Goal: Use online tool/utility: Use online tool/utility

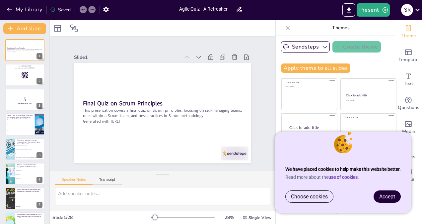
checkbox input "true"
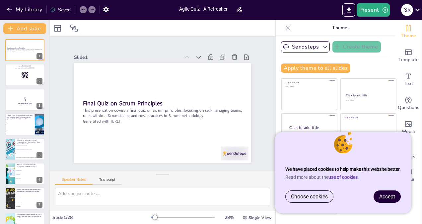
checkbox input "true"
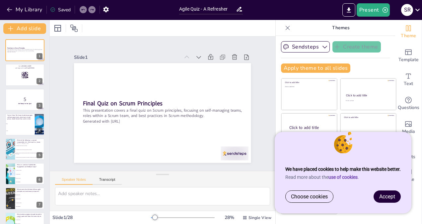
checkbox input "true"
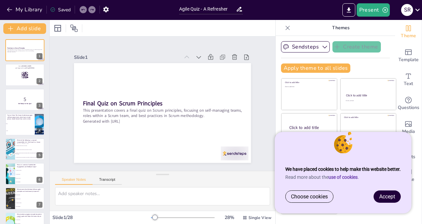
checkbox input "true"
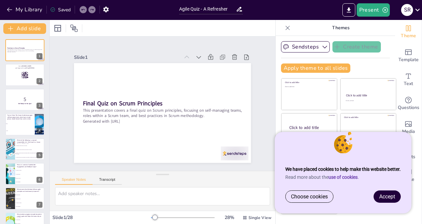
checkbox input "true"
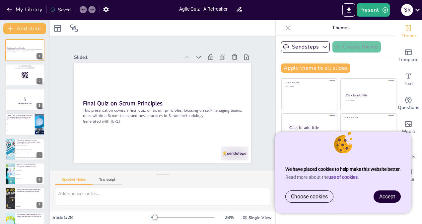
checkbox input "true"
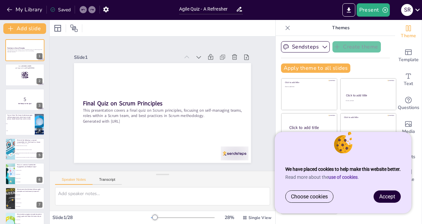
checkbox input "true"
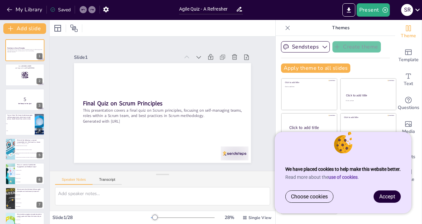
checkbox input "true"
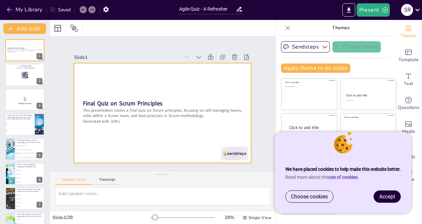
checkbox input "true"
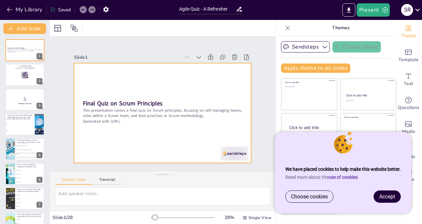
checkbox input "true"
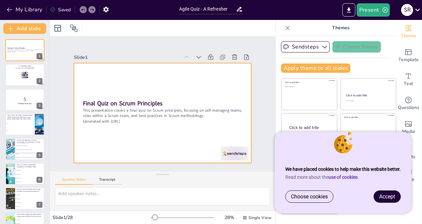
checkbox input "true"
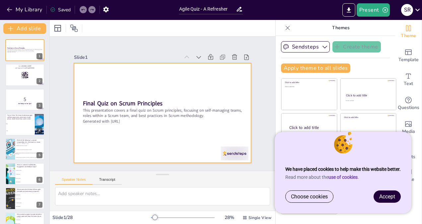
checkbox input "true"
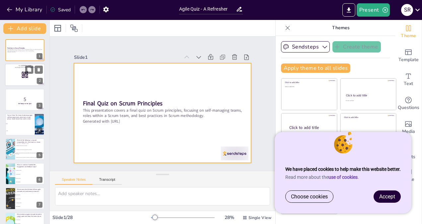
checkbox input "true"
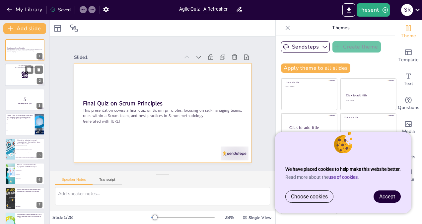
checkbox input "true"
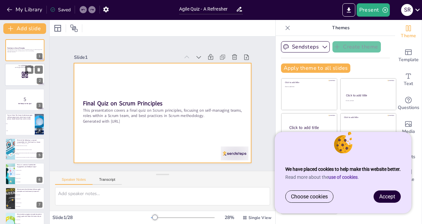
checkbox input "true"
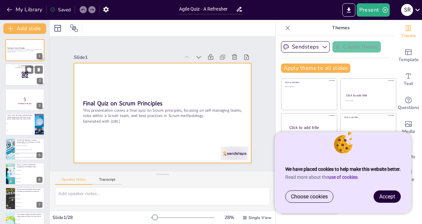
checkbox input "true"
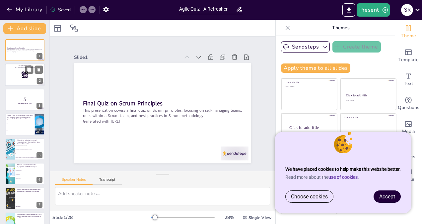
checkbox input "true"
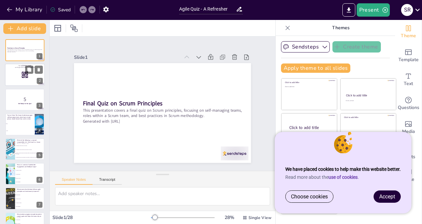
checkbox input "true"
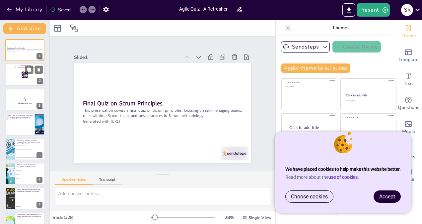
checkbox input "true"
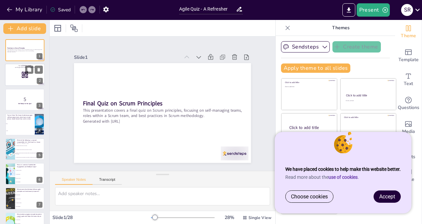
checkbox input "true"
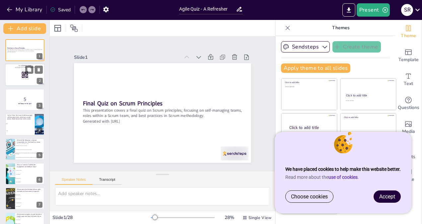
checkbox input "true"
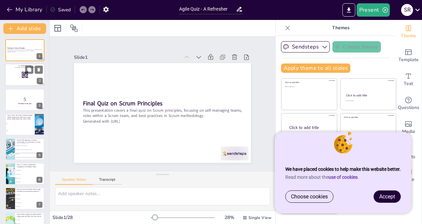
checkbox input "true"
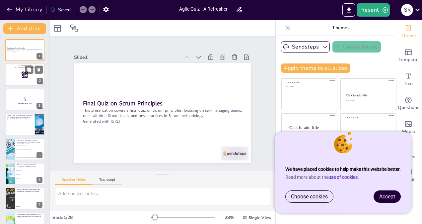
checkbox input "true"
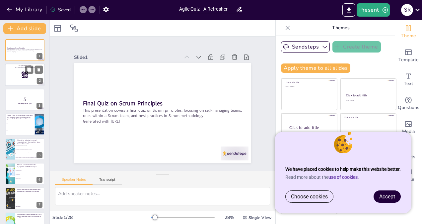
checkbox input "true"
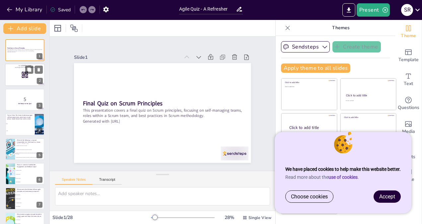
checkbox input "true"
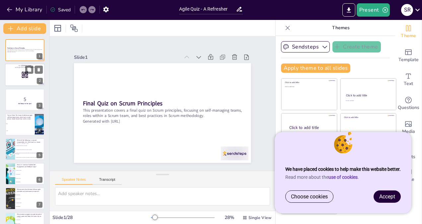
checkbox input "true"
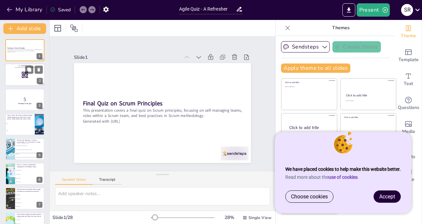
checkbox input "true"
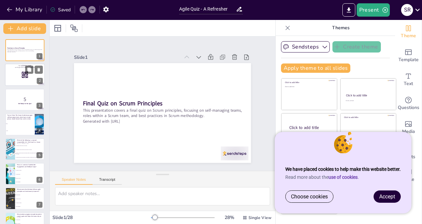
checkbox input "true"
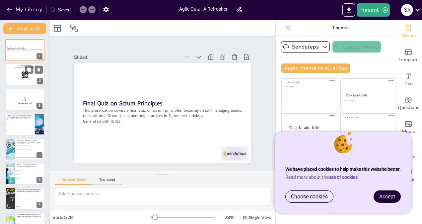
checkbox input "true"
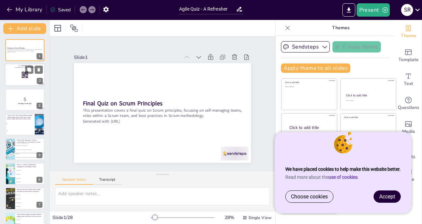
checkbox input "true"
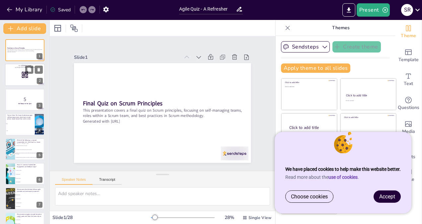
checkbox input "true"
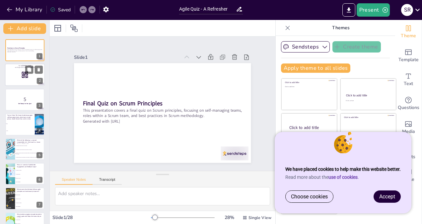
checkbox input "true"
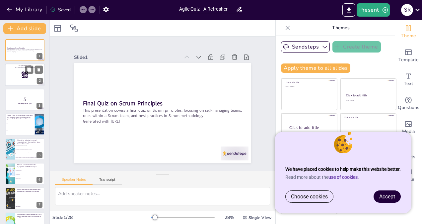
checkbox input "true"
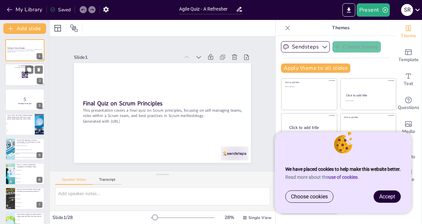
checkbox input "true"
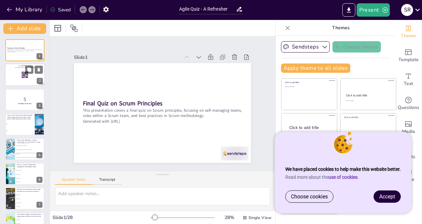
checkbox input "true"
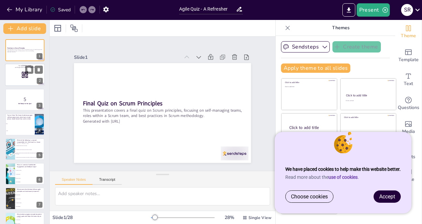
checkbox input "true"
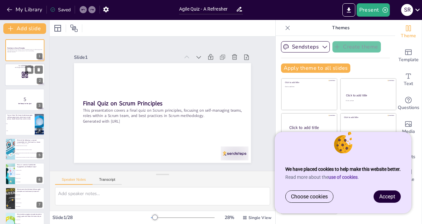
checkbox input "true"
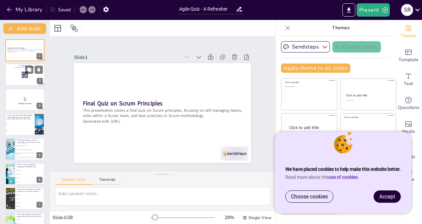
checkbox input "true"
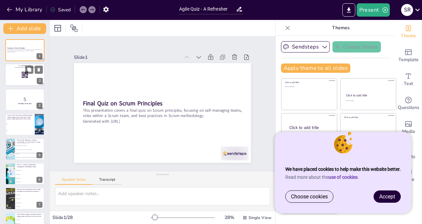
checkbox input "true"
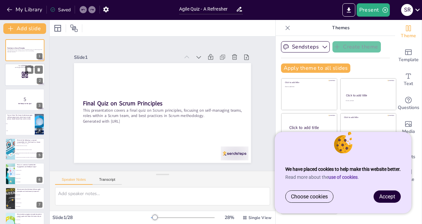
checkbox input "true"
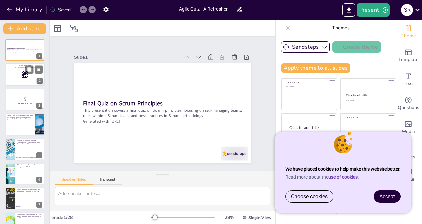
click at [26, 76] on rect at bounding box center [24, 74] width 7 height 7
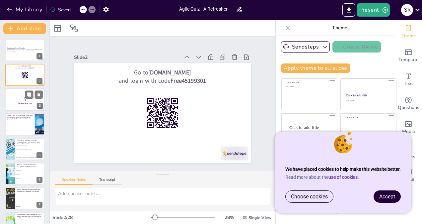
click at [22, 102] on p "5" at bounding box center [25, 99] width 36 height 7
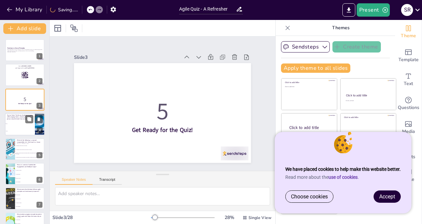
click at [22, 122] on li "True" at bounding box center [20, 123] width 30 height 7
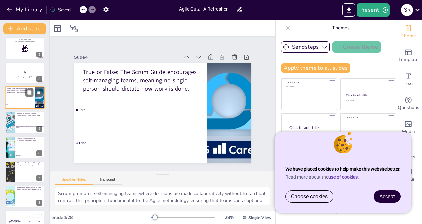
scroll to position [40, 0]
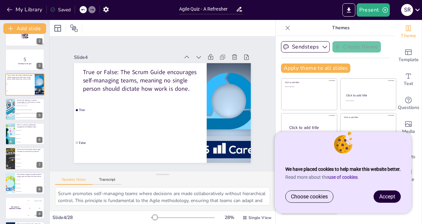
click at [385, 195] on span "Accept" at bounding box center [387, 196] width 16 height 6
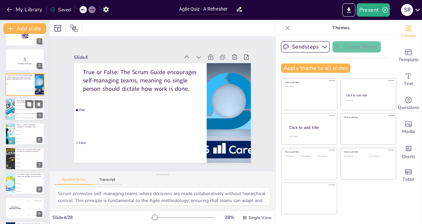
click at [21, 108] on li "Coordinate with the squads on the delivery of products" at bounding box center [30, 109] width 30 height 4
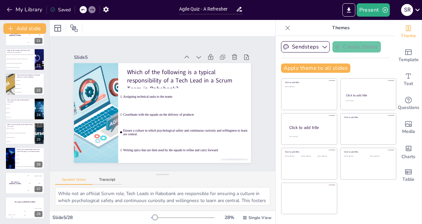
scroll to position [0, 0]
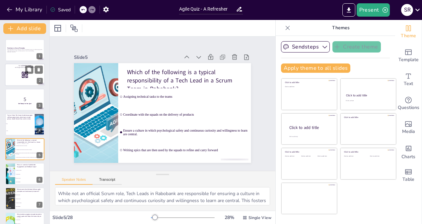
click at [18, 78] on div at bounding box center [25, 75] width 40 height 23
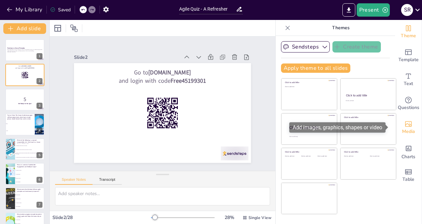
click at [406, 126] on icon "Add images, graphics, shapes or video" at bounding box center [408, 124] width 8 height 8
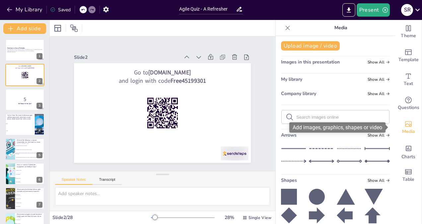
click at [406, 126] on icon "Add images, graphics, shapes or video" at bounding box center [408, 124] width 8 height 8
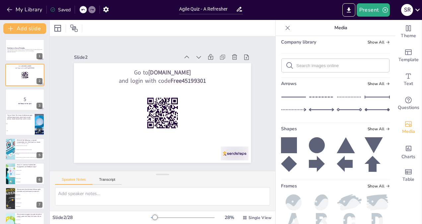
scroll to position [64, 0]
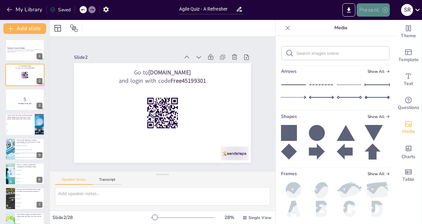
click at [370, 8] on button "Present" at bounding box center [373, 9] width 33 height 13
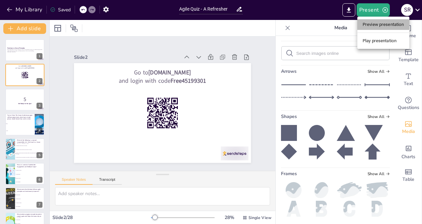
click at [379, 25] on li "Preview presentation" at bounding box center [383, 24] width 52 height 11
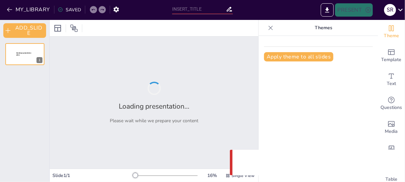
type input "Agile Quiz - A Refresher"
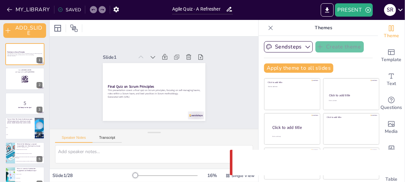
checkbox input "true"
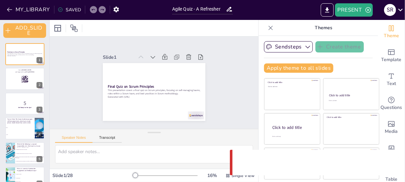
checkbox input "true"
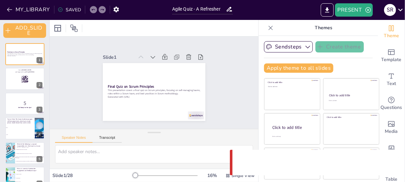
checkbox input "true"
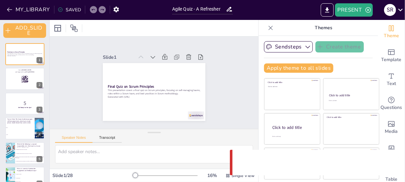
checkbox input "true"
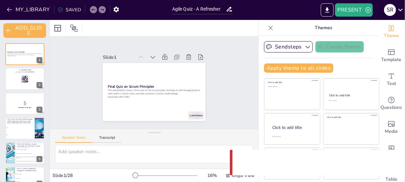
checkbox input "true"
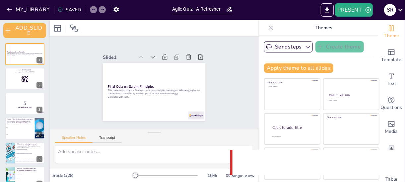
checkbox input "true"
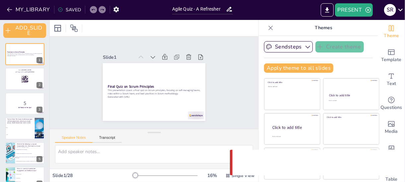
checkbox input "true"
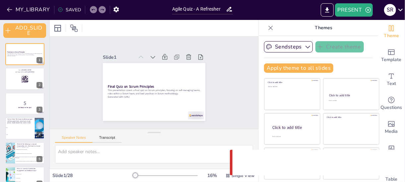
checkbox input "true"
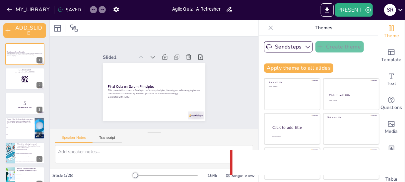
checkbox input "true"
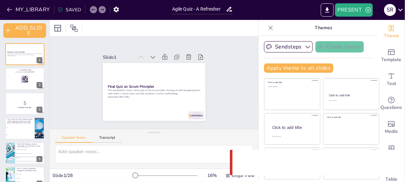
checkbox input "true"
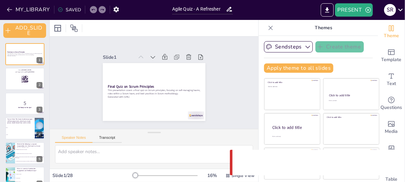
checkbox input "true"
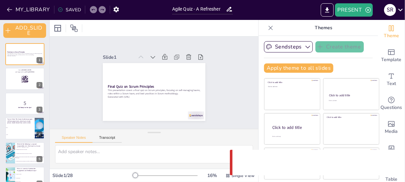
checkbox input "true"
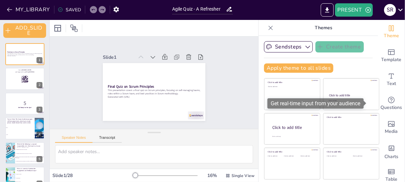
checkbox input "true"
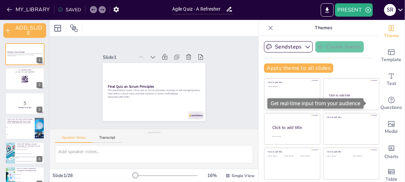
checkbox input "true"
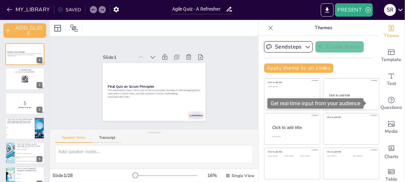
checkbox input "true"
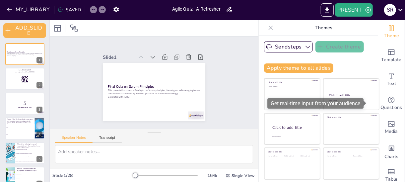
checkbox input "true"
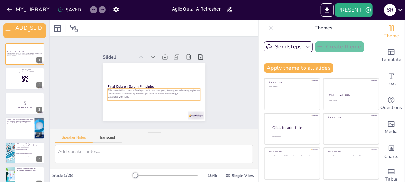
checkbox input "true"
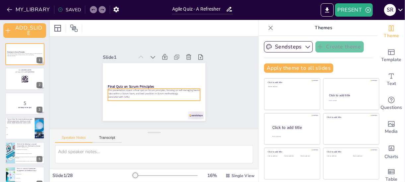
checkbox input "true"
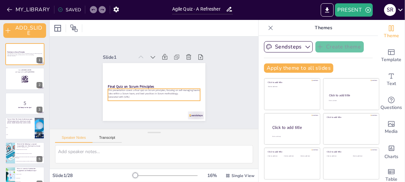
checkbox input "true"
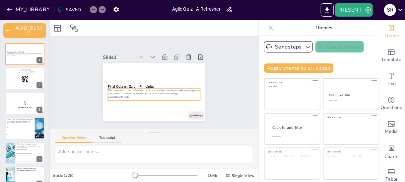
checkbox input "true"
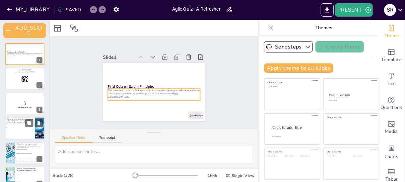
checkbox input "true"
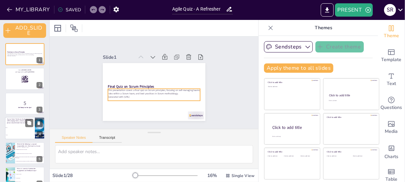
checkbox input "true"
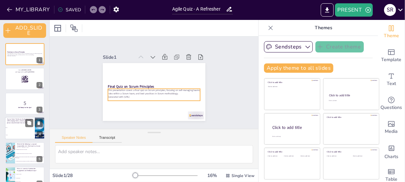
checkbox input "true"
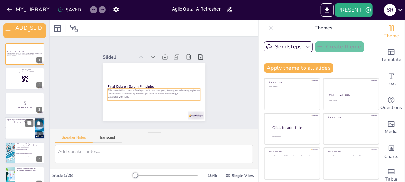
checkbox input "true"
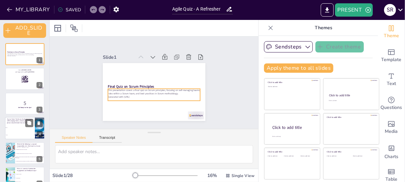
checkbox input "true"
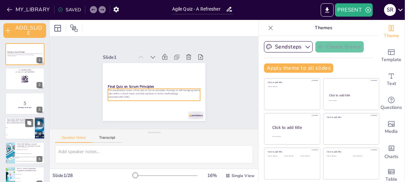
checkbox input "true"
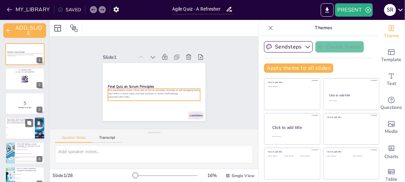
checkbox input "true"
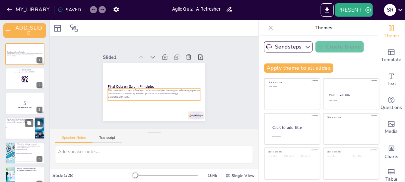
checkbox input "true"
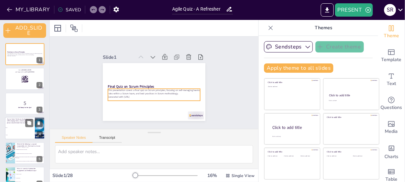
checkbox input "true"
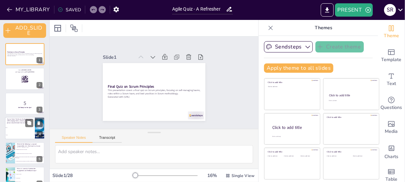
checkbox input "true"
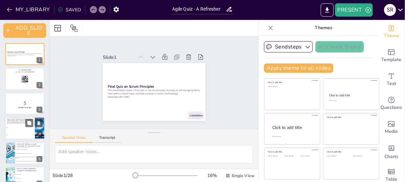
checkbox input "true"
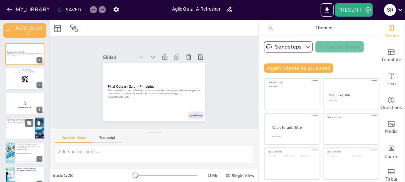
checkbox input "true"
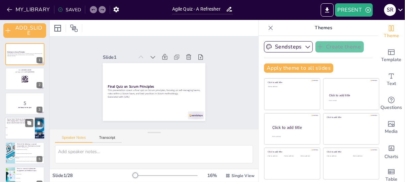
checkbox input "true"
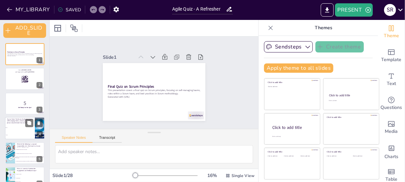
checkbox input "true"
click at [23, 132] on li "False" at bounding box center [20, 134] width 30 height 7
type textarea "Scrum promotes self-managing teams where decisions are made collaboratively wit…"
checkbox input "true"
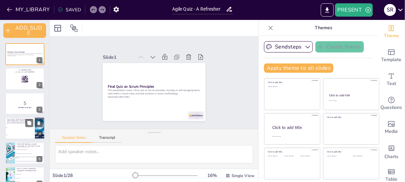
checkbox input "true"
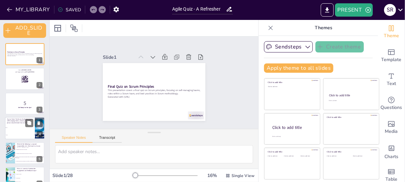
checkbox input "true"
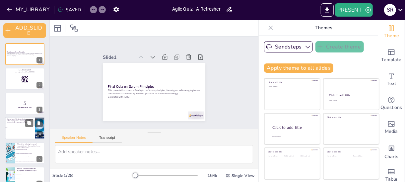
checkbox input "true"
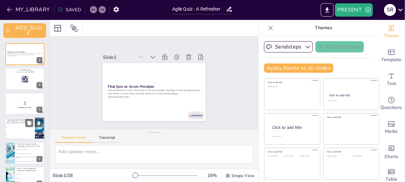
checkbox input "true"
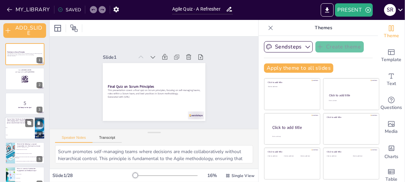
scroll to position [18, 0]
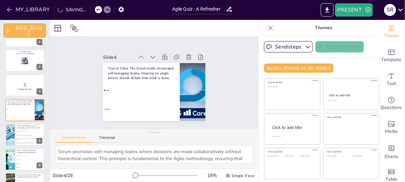
checkbox input "true"
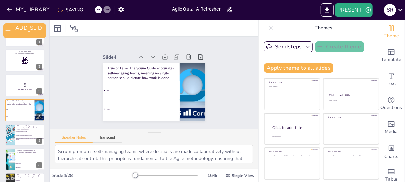
checkbox input "true"
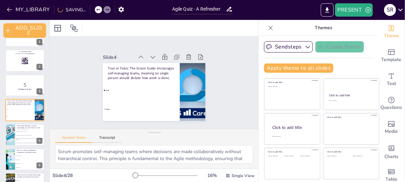
checkbox input "true"
click at [29, 61] on div at bounding box center [25, 60] width 40 height 23
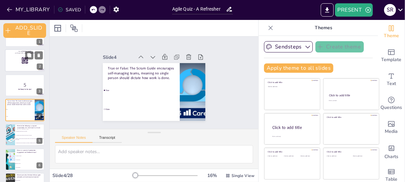
scroll to position [0, 0]
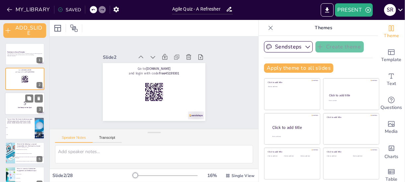
click at [32, 108] on div at bounding box center [25, 103] width 40 height 23
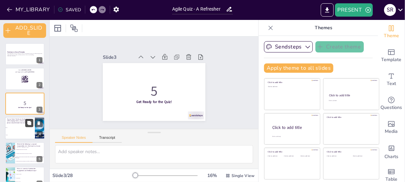
click at [30, 123] on icon at bounding box center [29, 123] width 4 height 4
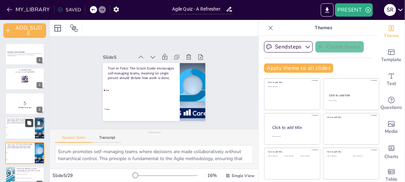
scroll to position [43, 0]
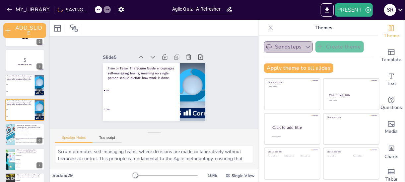
click at [305, 48] on icon "button" at bounding box center [308, 46] width 7 height 7
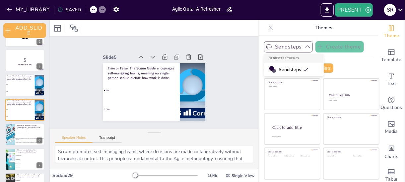
click at [362, 44] on div "Sendsteps Create theme Sendsteps Themes Sendsteps" at bounding box center [318, 46] width 109 height 11
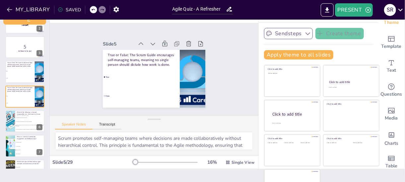
scroll to position [10, 0]
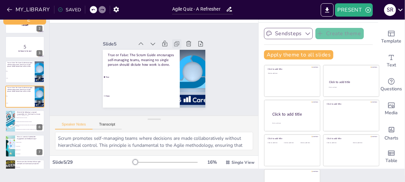
click at [173, 41] on icon at bounding box center [176, 43] width 7 height 7
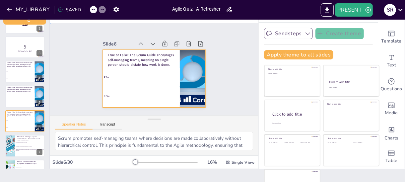
click at [228, 54] on div "Slide 1 Final Quiz on Scrum Principles This presentation covers a final quiz on…" at bounding box center [154, 69] width 209 height 92
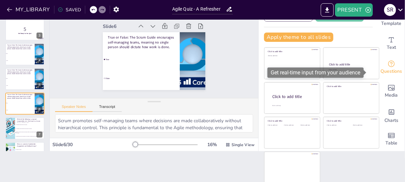
scroll to position [0, 0]
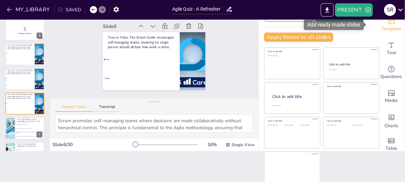
click at [384, 27] on span "Template" at bounding box center [391, 28] width 20 height 7
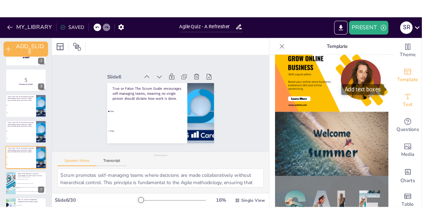
scroll to position [10, 0]
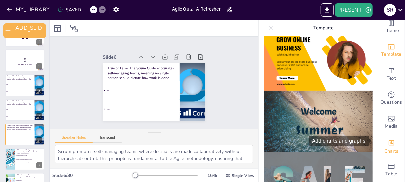
click at [382, 140] on div "Charts" at bounding box center [391, 146] width 27 height 24
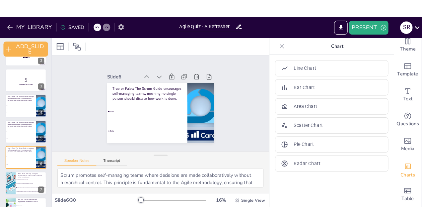
scroll to position [0, 0]
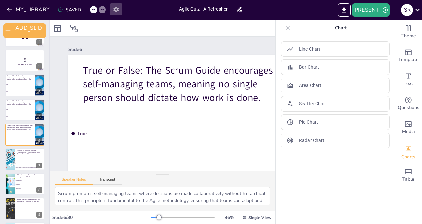
click at [116, 11] on icon "button" at bounding box center [116, 9] width 7 height 7
